Goal: Task Accomplishment & Management: Use online tool/utility

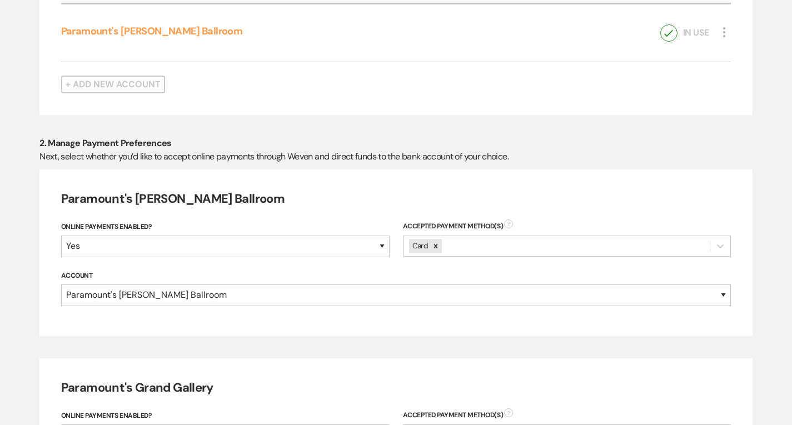
scroll to position [622, 0]
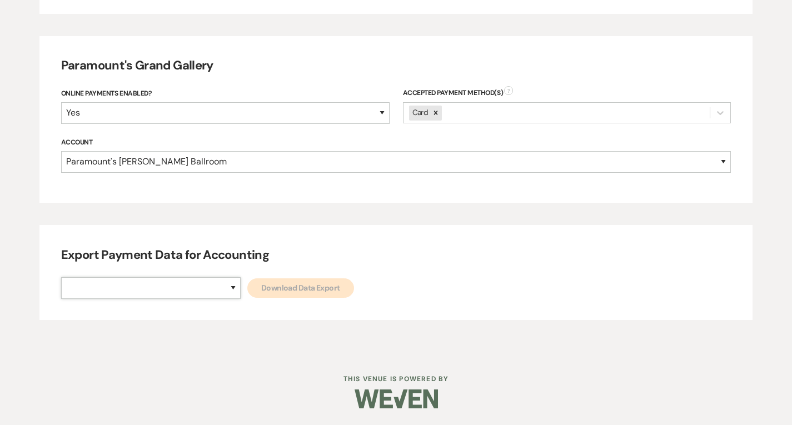
click at [190, 294] on select "Paramount's [PERSON_NAME] Ballroom Paramount's [GEOGRAPHIC_DATA]" at bounding box center [151, 288] width 180 height 22
select select "634"
click at [61, 277] on select "Paramount's [PERSON_NAME] Ballroom Paramount's [GEOGRAPHIC_DATA]" at bounding box center [151, 288] width 180 height 22
click at [247, 293] on link "Download Data Export" at bounding box center [300, 288] width 107 height 19
click at [181, 278] on select "Paramount's [PERSON_NAME] Ballroom Paramount's [GEOGRAPHIC_DATA]" at bounding box center [151, 288] width 180 height 22
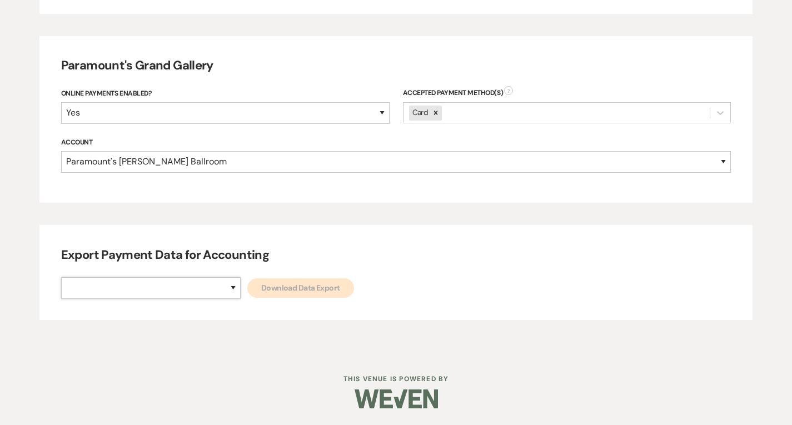
select select "666"
click at [61, 277] on select "Paramount's [PERSON_NAME] Ballroom Paramount's [GEOGRAPHIC_DATA]" at bounding box center [151, 288] width 180 height 22
click at [247, 292] on link "Download Data Export" at bounding box center [300, 288] width 107 height 19
click at [193, 281] on select "Paramount's [PERSON_NAME] Ballroom Paramount's [GEOGRAPHIC_DATA]" at bounding box center [151, 288] width 180 height 22
select select "634"
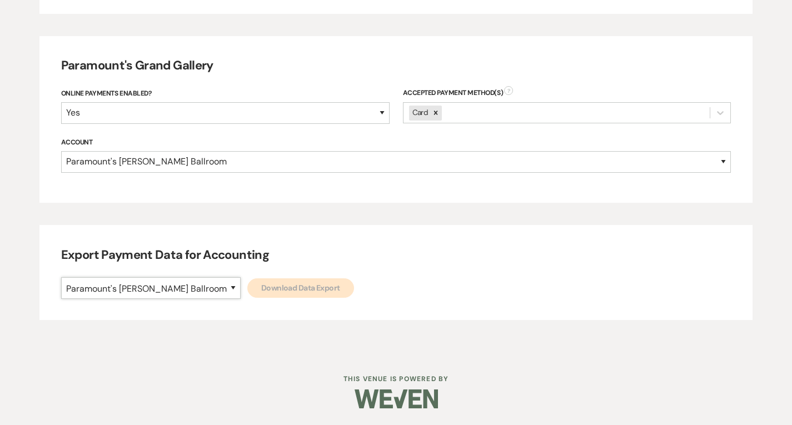
click at [61, 277] on select "Paramount's [PERSON_NAME] Ballroom Paramount's [GEOGRAPHIC_DATA]" at bounding box center [151, 288] width 180 height 22
click at [262, 283] on link "Download Data Export" at bounding box center [300, 288] width 107 height 19
click at [182, 290] on select "Paramount's [PERSON_NAME] Ballroom Paramount's [GEOGRAPHIC_DATA]" at bounding box center [151, 288] width 180 height 22
select select "666"
click at [61, 277] on select "Paramount's [PERSON_NAME] Ballroom Paramount's [GEOGRAPHIC_DATA]" at bounding box center [151, 288] width 180 height 22
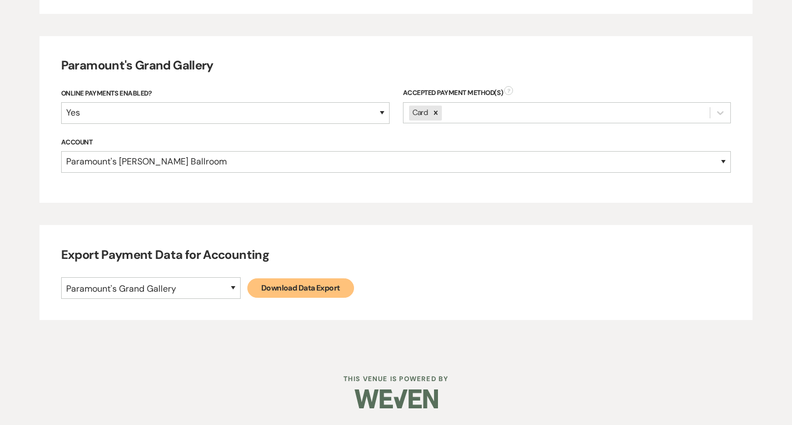
click at [255, 281] on link "Download Data Export" at bounding box center [300, 288] width 107 height 19
click at [194, 284] on select "Paramount's [PERSON_NAME] Ballroom Paramount's [GEOGRAPHIC_DATA]" at bounding box center [151, 288] width 180 height 22
select select "634"
click at [61, 277] on select "Paramount's [PERSON_NAME] Ballroom Paramount's [GEOGRAPHIC_DATA]" at bounding box center [151, 288] width 180 height 22
click at [232, 299] on div "Export Payment Data for Accounting Paramount's [PERSON_NAME] Ballroom Paramount…" at bounding box center [395, 272] width 713 height 95
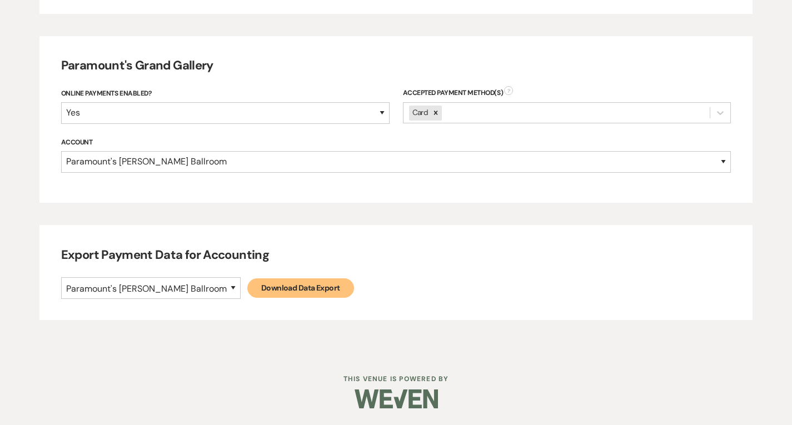
click at [247, 289] on link "Download Data Export" at bounding box center [300, 288] width 107 height 19
click at [189, 292] on select "Paramount's [PERSON_NAME] Ballroom Paramount's [GEOGRAPHIC_DATA]" at bounding box center [151, 288] width 180 height 22
select select "666"
click at [61, 277] on select "Paramount's [PERSON_NAME] Ballroom Paramount's [GEOGRAPHIC_DATA]" at bounding box center [151, 288] width 180 height 22
click at [247, 287] on link "Download Data Export" at bounding box center [300, 288] width 107 height 19
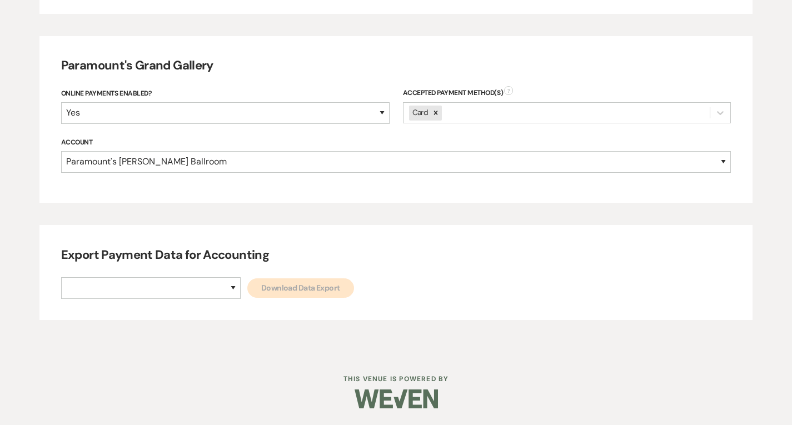
click at [185, 301] on div "Export Payment Data for Accounting Paramount's [PERSON_NAME] Ballroom Paramount…" at bounding box center [395, 272] width 713 height 95
click at [184, 300] on div "Export Payment Data for Accounting Paramount's [PERSON_NAME] Ballroom Paramount…" at bounding box center [395, 272] width 713 height 95
click at [185, 292] on select "Paramount's [PERSON_NAME] Ballroom Paramount's [GEOGRAPHIC_DATA]" at bounding box center [151, 288] width 180 height 22
select select "634"
click at [61, 277] on select "Paramount's [PERSON_NAME] Ballroom Paramount's [GEOGRAPHIC_DATA]" at bounding box center [151, 288] width 180 height 22
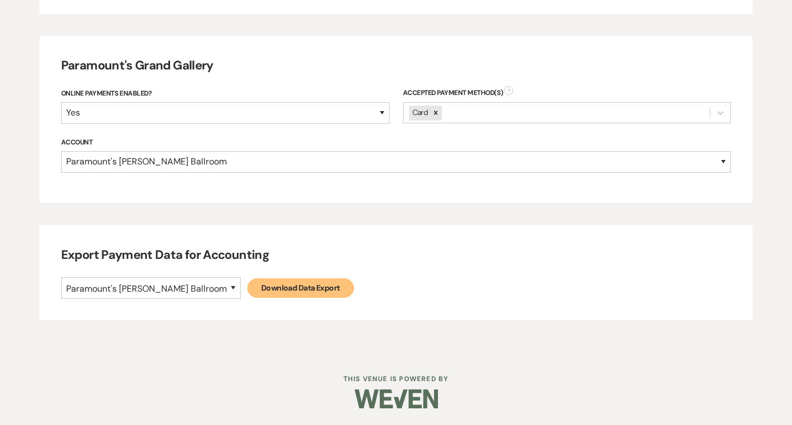
click at [252, 286] on link "Download Data Export" at bounding box center [300, 288] width 107 height 19
click at [181, 298] on div "Export Payment Data for Accounting Paramount's [PERSON_NAME] Ballroom Paramount…" at bounding box center [395, 272] width 713 height 95
click at [182, 295] on select "Paramount's [PERSON_NAME] Ballroom Paramount's [GEOGRAPHIC_DATA]" at bounding box center [151, 288] width 180 height 22
select select "666"
click at [61, 277] on select "Paramount's [PERSON_NAME] Ballroom Paramount's [GEOGRAPHIC_DATA]" at bounding box center [151, 288] width 180 height 22
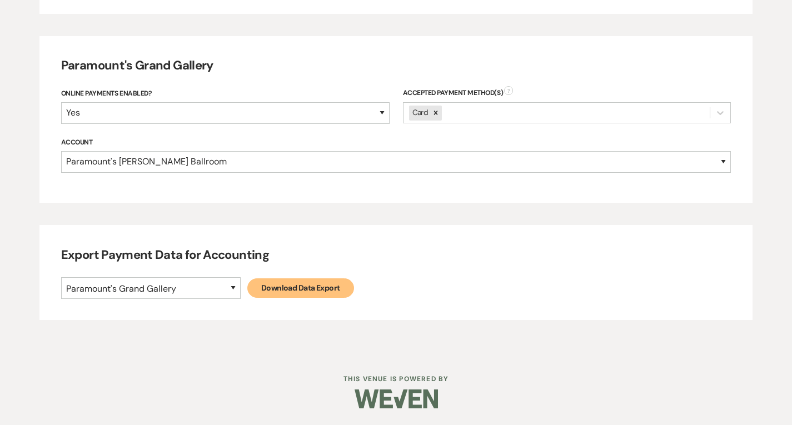
click at [247, 287] on link "Download Data Export" at bounding box center [300, 288] width 107 height 19
select select
